Goal: Task Accomplishment & Management: Use online tool/utility

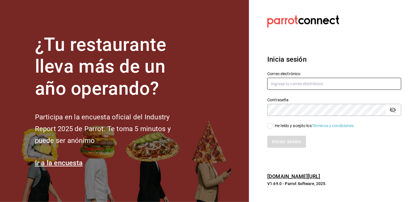
type input "josepalax90@gmail.com"
click at [269, 127] on input "He leído y acepto los Términos y condiciones." at bounding box center [269, 125] width 5 height 5
checkbox input "true"
click at [273, 141] on button "Iniciar sesión" at bounding box center [286, 142] width 39 height 12
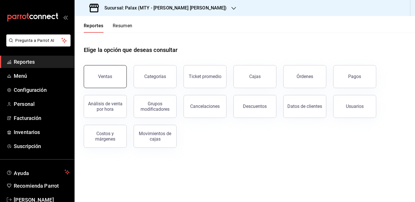
click at [111, 82] on button "Ventas" at bounding box center [105, 76] width 43 height 23
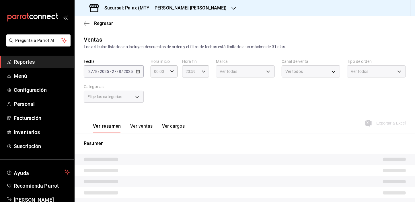
click at [172, 3] on div "Sucursal: Palax (MTY - [PERSON_NAME] [PERSON_NAME])" at bounding box center [158, 8] width 159 height 16
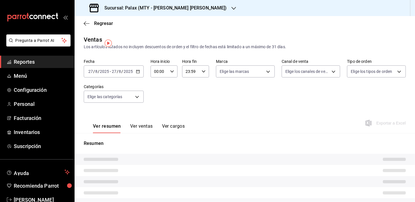
click at [186, 9] on div at bounding box center [207, 101] width 415 height 202
click at [232, 7] on icon "button" at bounding box center [234, 8] width 5 height 3
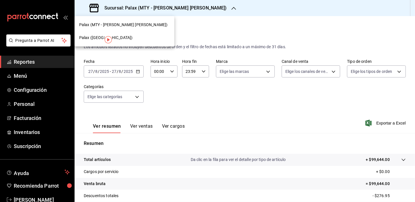
click at [95, 36] on span "Palax ([GEOGRAPHIC_DATA])" at bounding box center [105, 38] width 53 height 6
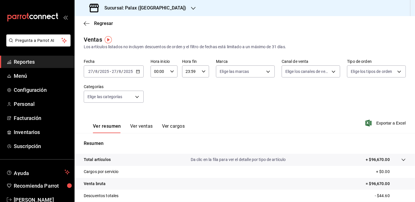
click at [156, 71] on input "00:00" at bounding box center [159, 71] width 17 height 11
click at [158, 104] on span "07" at bounding box center [157, 104] width 4 height 5
type input "07:00"
click at [109, 95] on div at bounding box center [207, 101] width 415 height 202
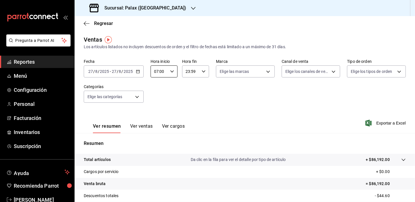
click at [110, 96] on body "Pregunta a Parrot AI Reportes Menú Configuración Personal Facturación Inventari…" at bounding box center [207, 101] width 415 height 202
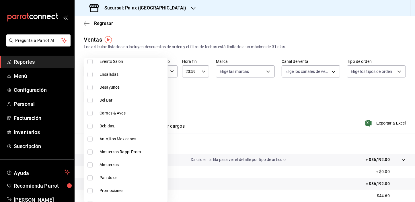
scroll to position [209, 0]
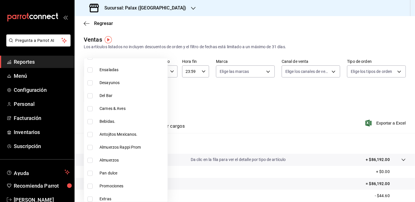
click at [90, 122] on input "checkbox" at bounding box center [90, 121] width 5 height 5
checkbox input "true"
type input "4b82141e-e12f-4992-9202-ab169af21a46"
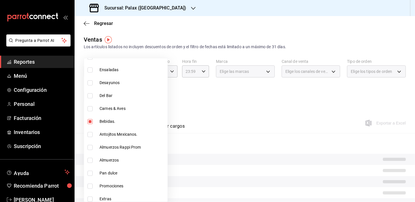
click at [210, 100] on div at bounding box center [207, 101] width 415 height 202
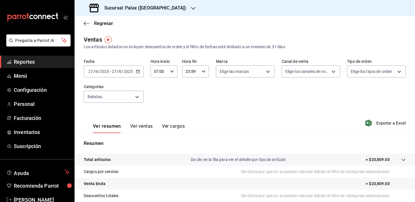
click at [145, 125] on button "Ver ventas" at bounding box center [141, 128] width 23 height 10
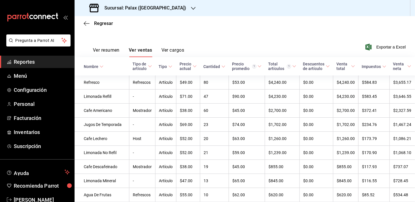
scroll to position [78, 0]
